Goal: Navigation & Orientation: Find specific page/section

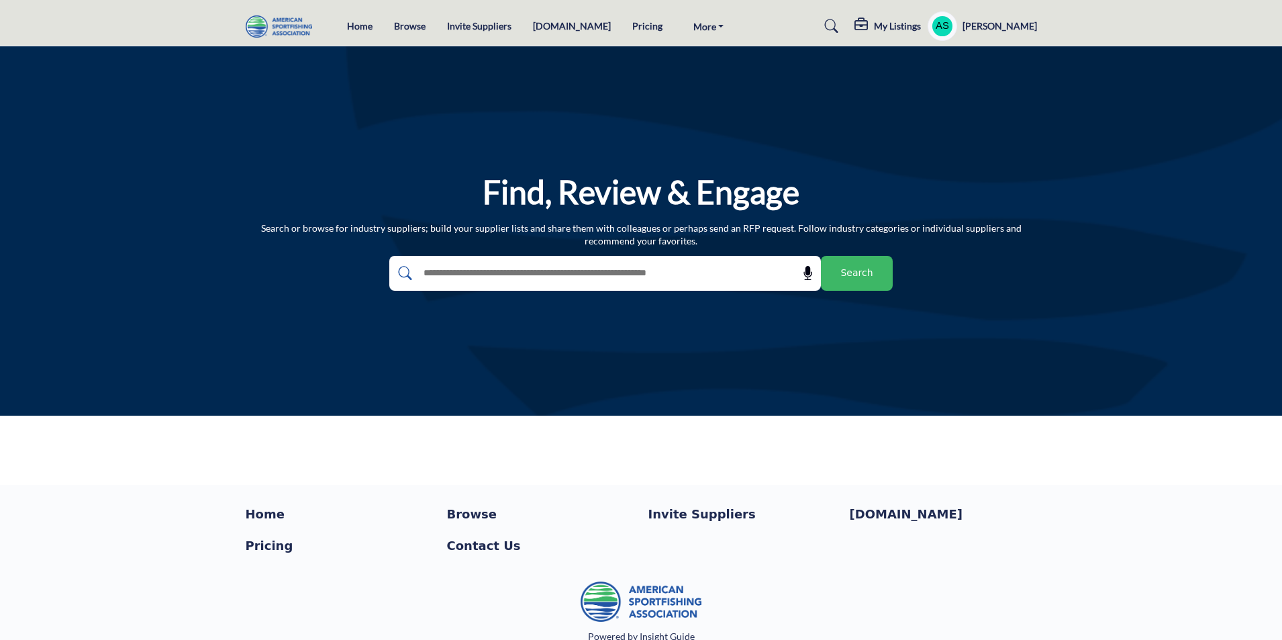
click at [848, 274] on span "Search" at bounding box center [856, 273] width 32 height 14
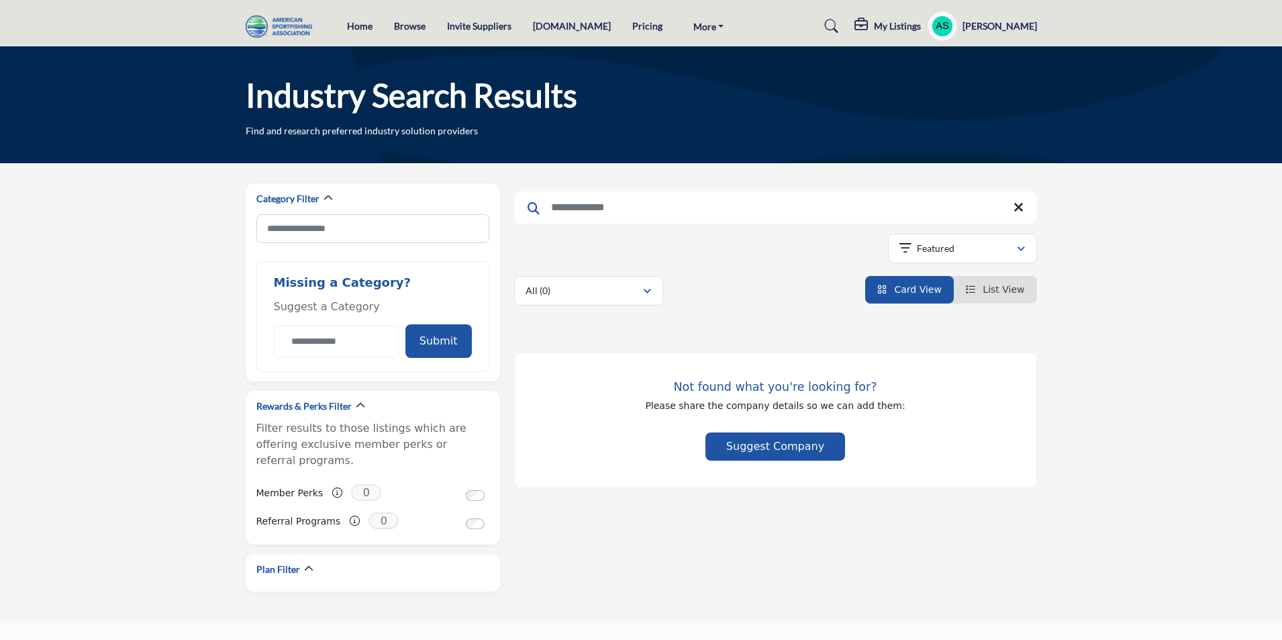
click at [957, 26] on profile-featured-9d57d186-dcdc-4fd1-8698-ebbedcf867ac "Show hide supplier dropdown" at bounding box center [942, 26] width 30 height 30
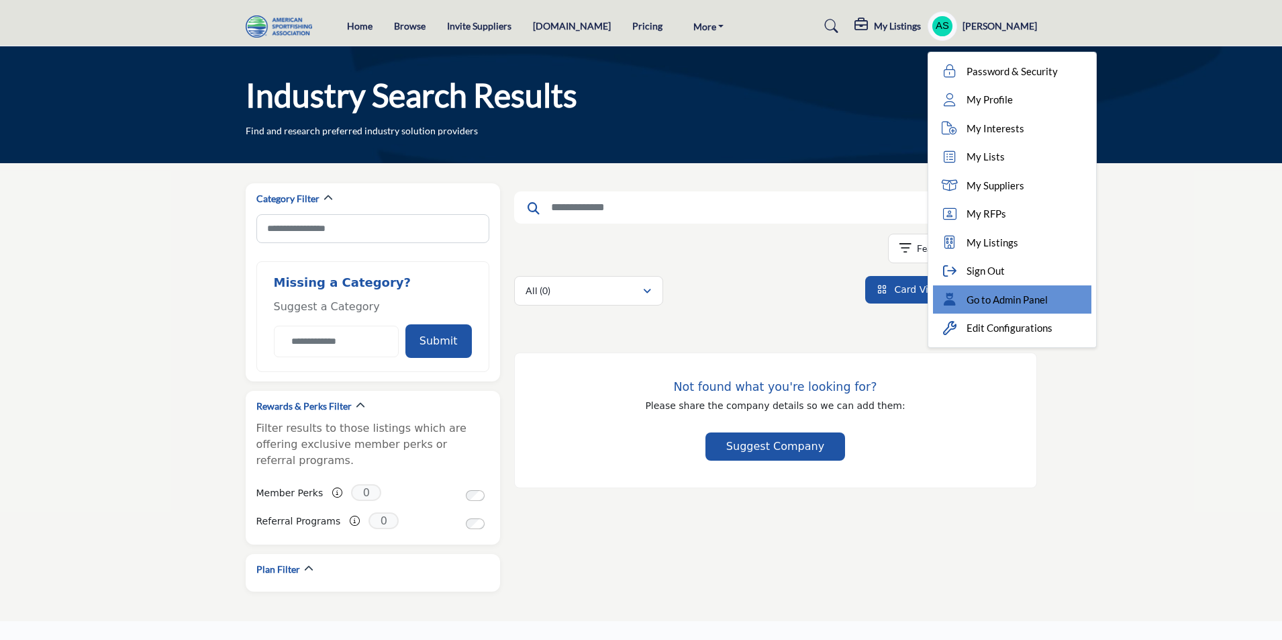
click at [1020, 305] on span "Go to Admin Panel" at bounding box center [1006, 299] width 81 height 15
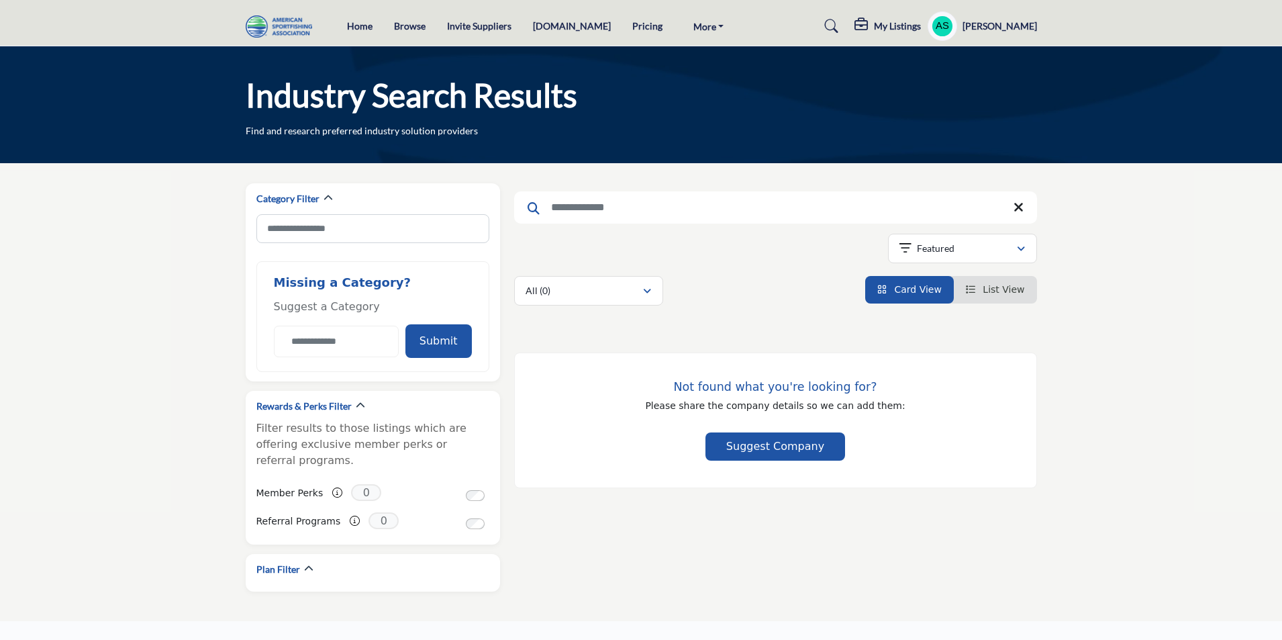
click at [905, 21] on h5 "My Listings" at bounding box center [897, 26] width 47 height 12
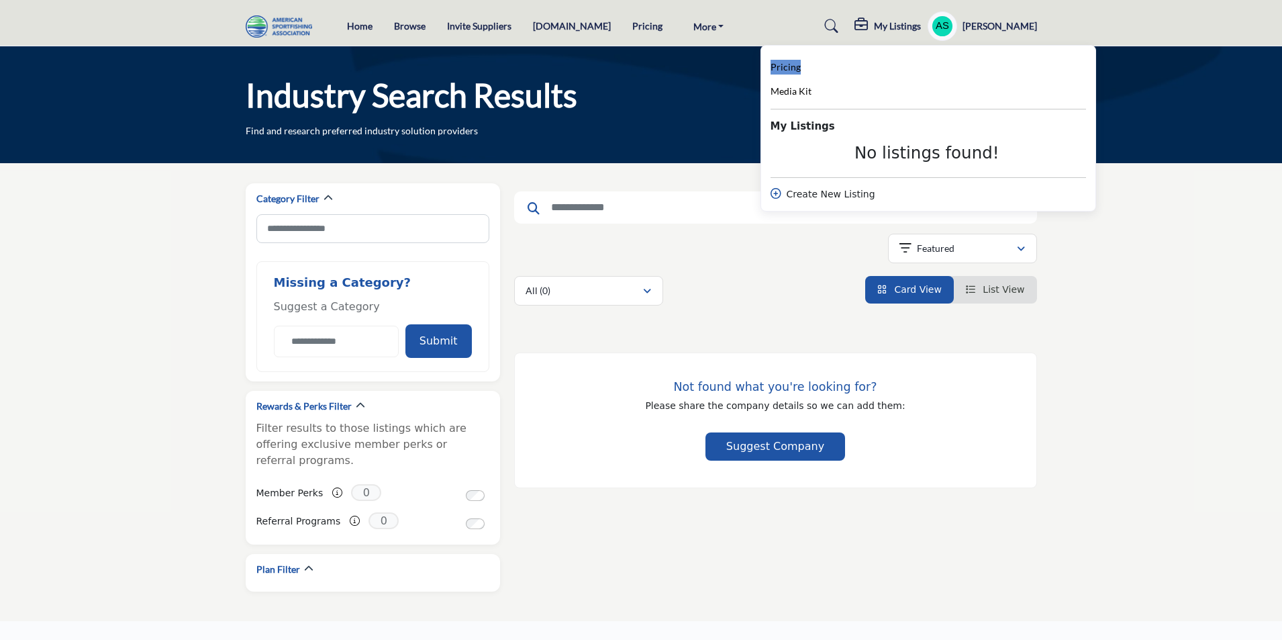
click at [798, 69] on span "Pricing" at bounding box center [785, 66] width 30 height 11
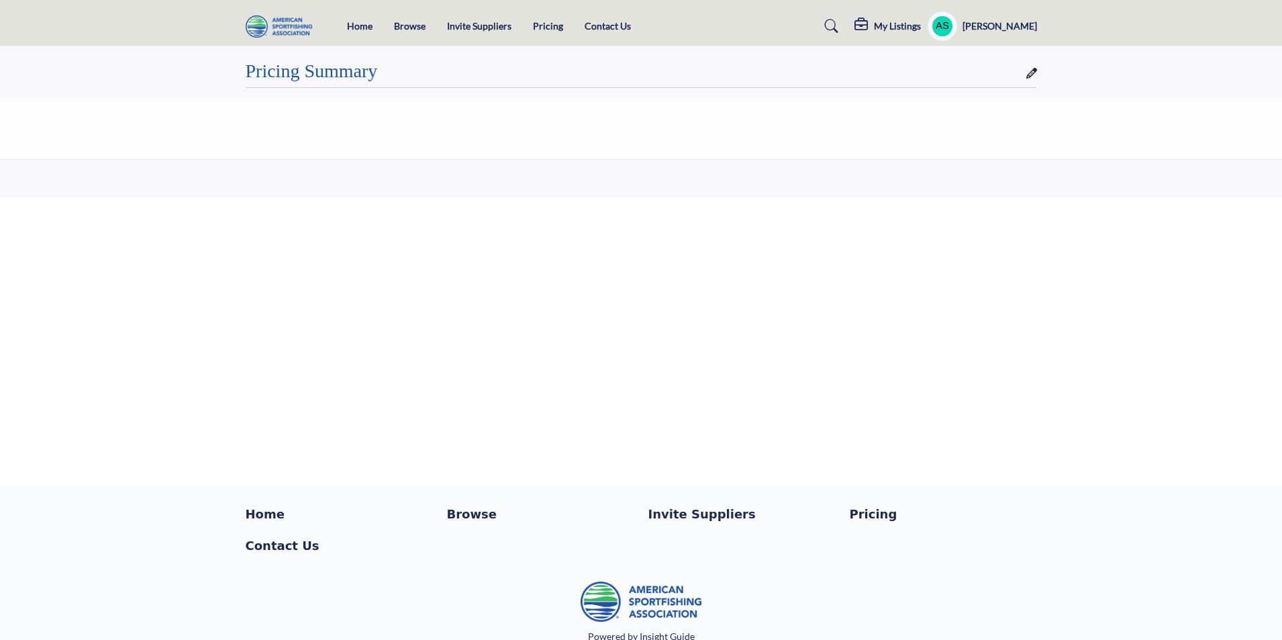
click at [262, 23] on img at bounding box center [282, 26] width 73 height 22
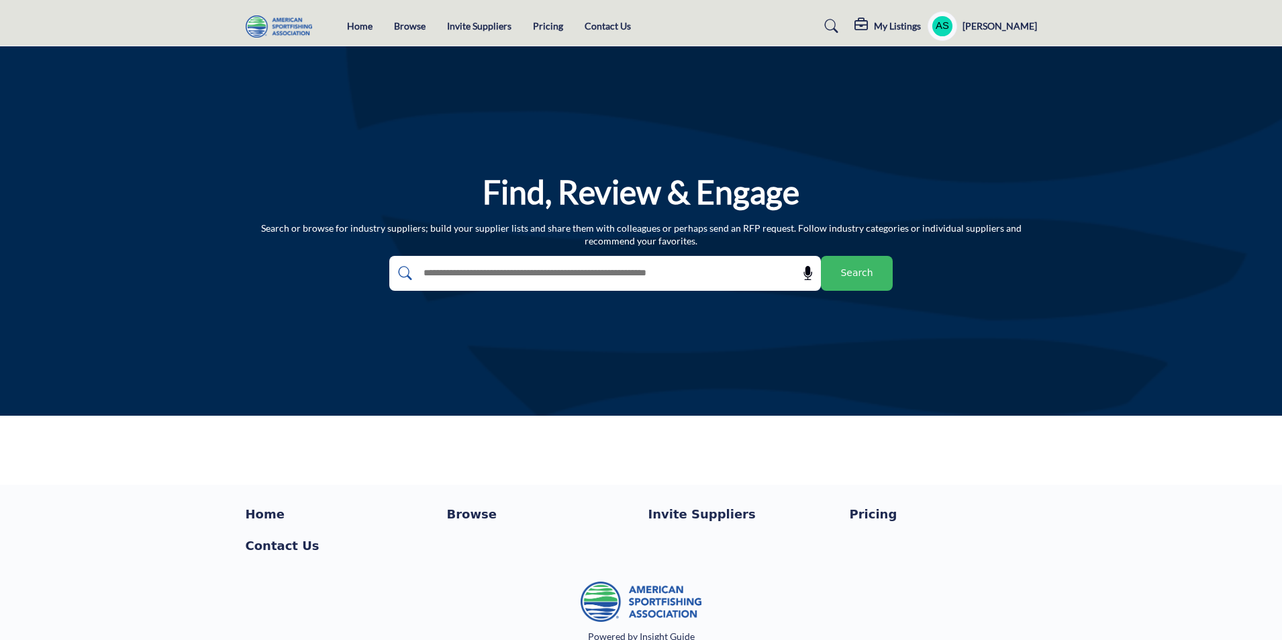
click at [906, 27] on h5 "My Listings" at bounding box center [897, 26] width 47 height 12
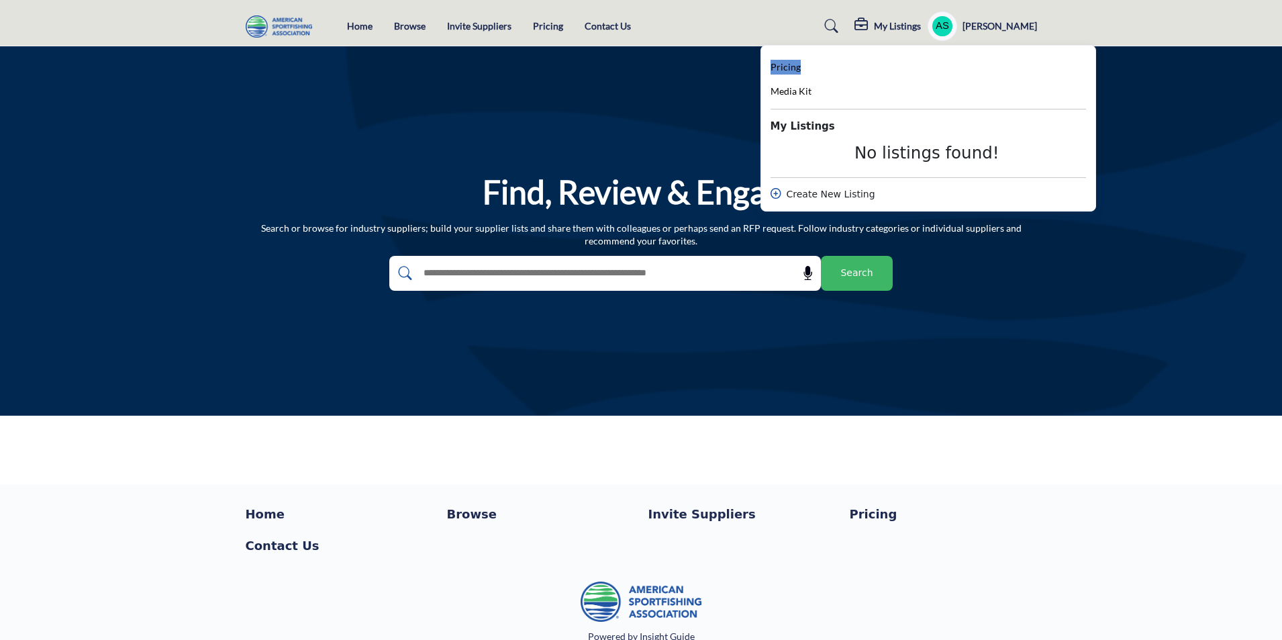
click at [801, 70] on span "Pricing" at bounding box center [785, 66] width 30 height 11
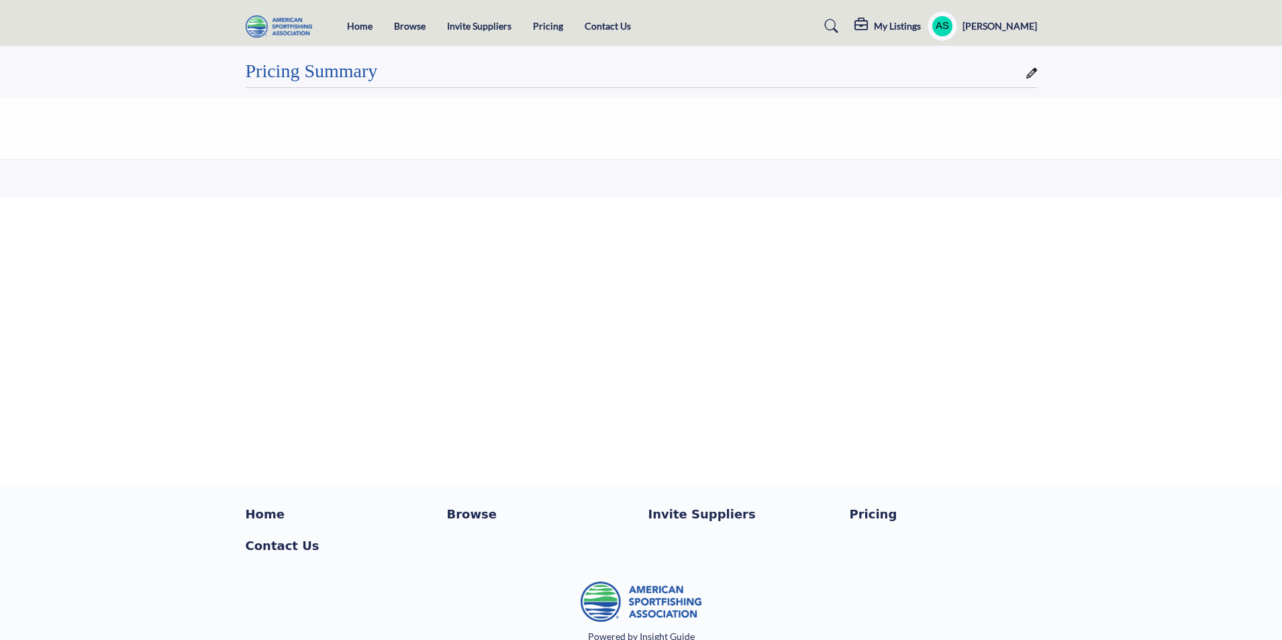
click at [89, 300] on main "Invite Supplier Invite Supplier Invite Supplier Invite Supplier" at bounding box center [641, 265] width 1282 height 438
